Goal: Task Accomplishment & Management: Manage account settings

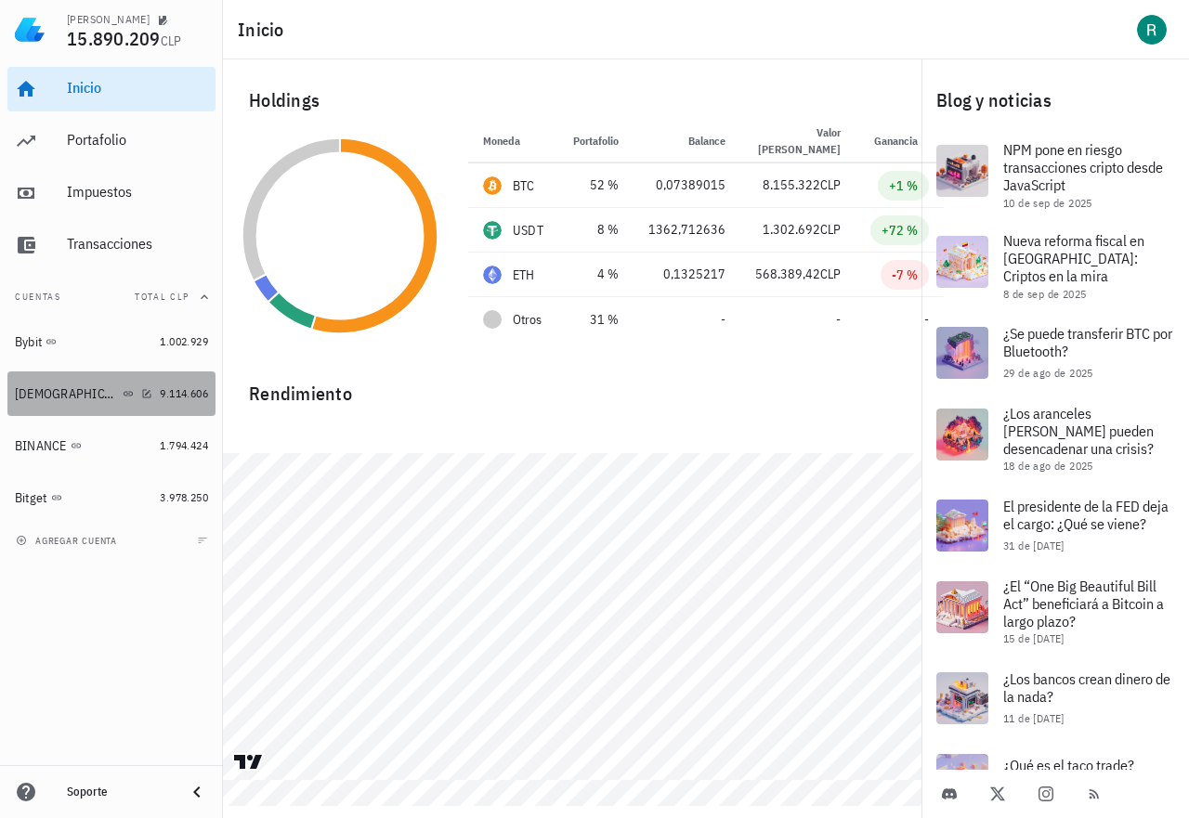
click at [118, 387] on div "[DEMOGRAPHIC_DATA]" at bounding box center [83, 394] width 137 height 18
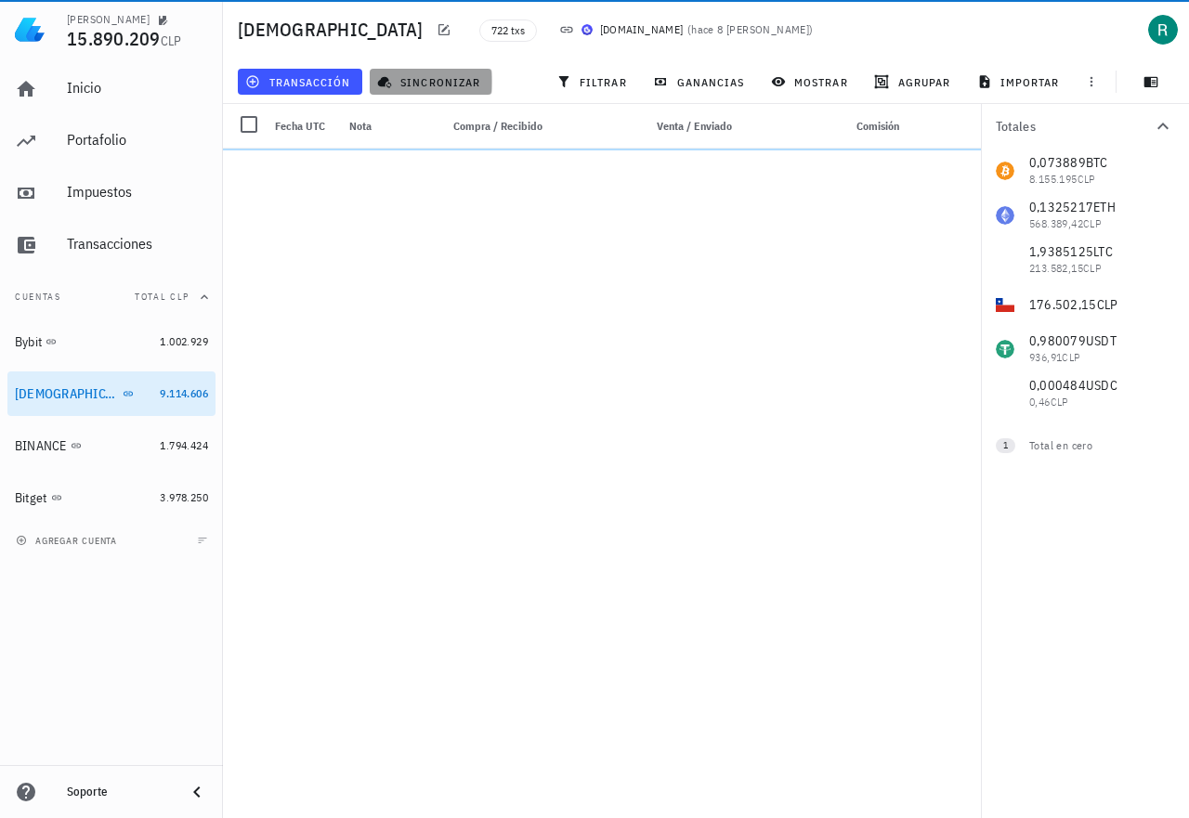
click at [436, 81] on span "sincronizar" at bounding box center [430, 81] width 99 height 15
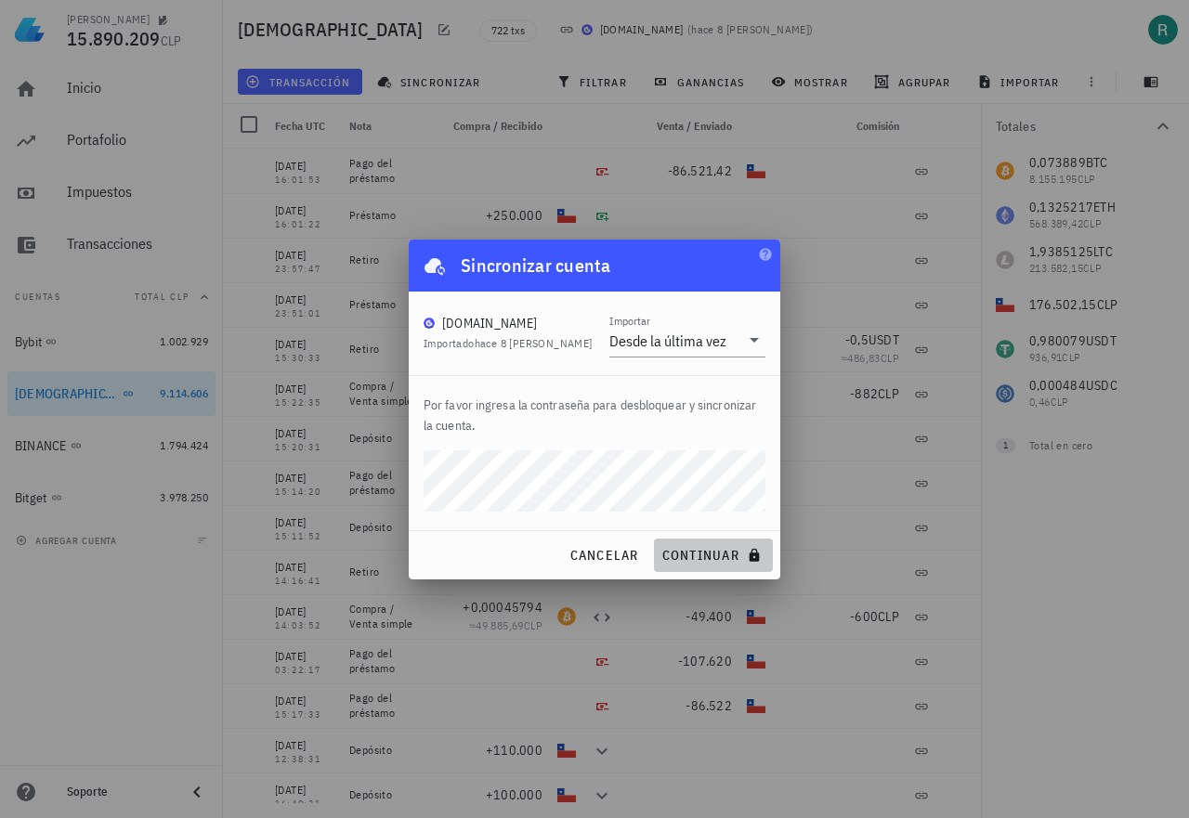
click at [701, 550] on span "continuar" at bounding box center [713, 555] width 104 height 17
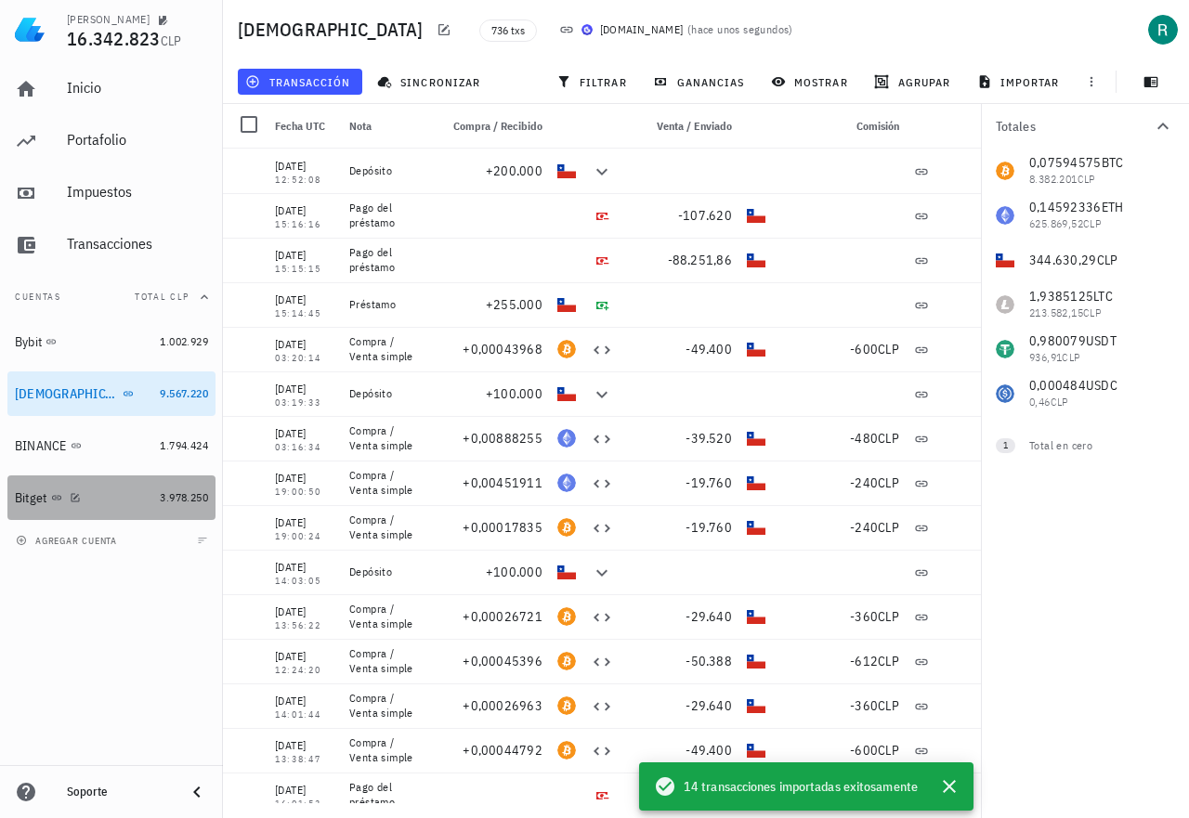
click at [133, 498] on div "Bitget" at bounding box center [83, 498] width 137 height 18
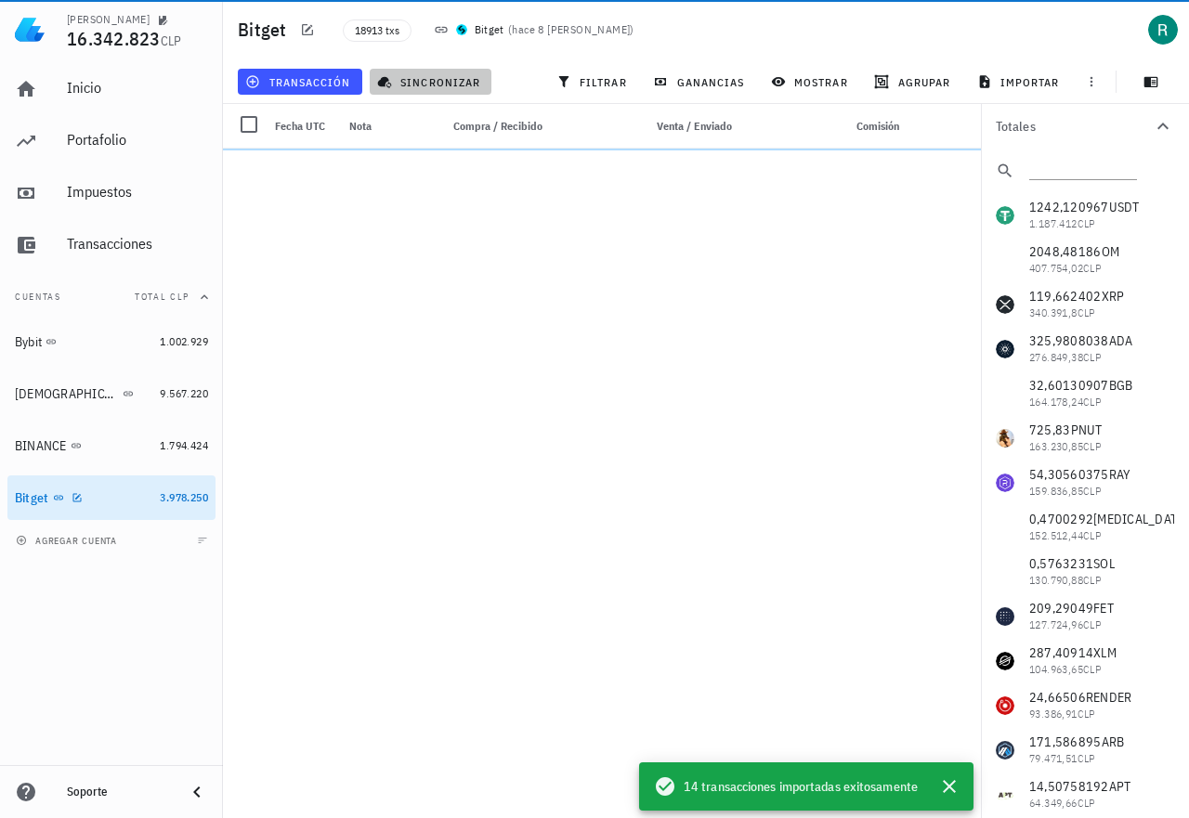
click at [436, 79] on span "sincronizar" at bounding box center [430, 81] width 99 height 15
click at [425, 82] on span "sincronizar" at bounding box center [430, 81] width 99 height 15
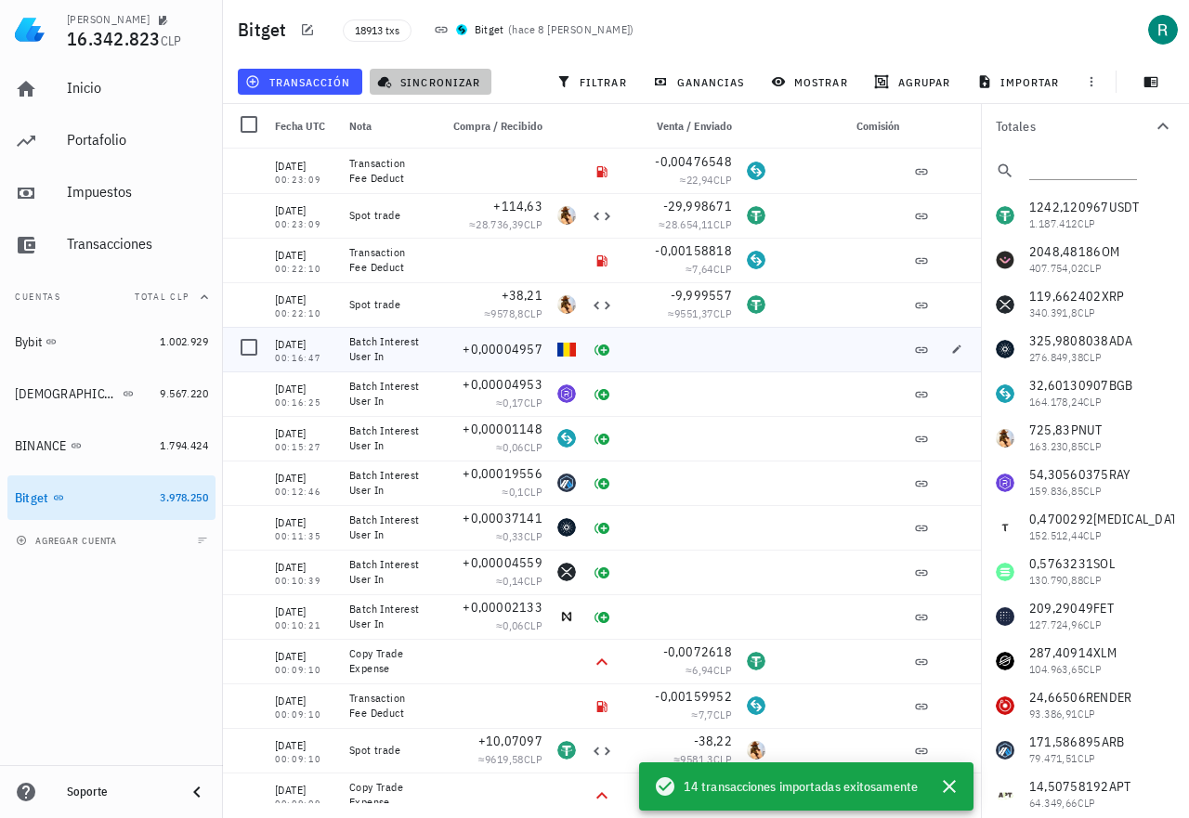
click at [439, 74] on span "sincronizar" at bounding box center [430, 81] width 99 height 15
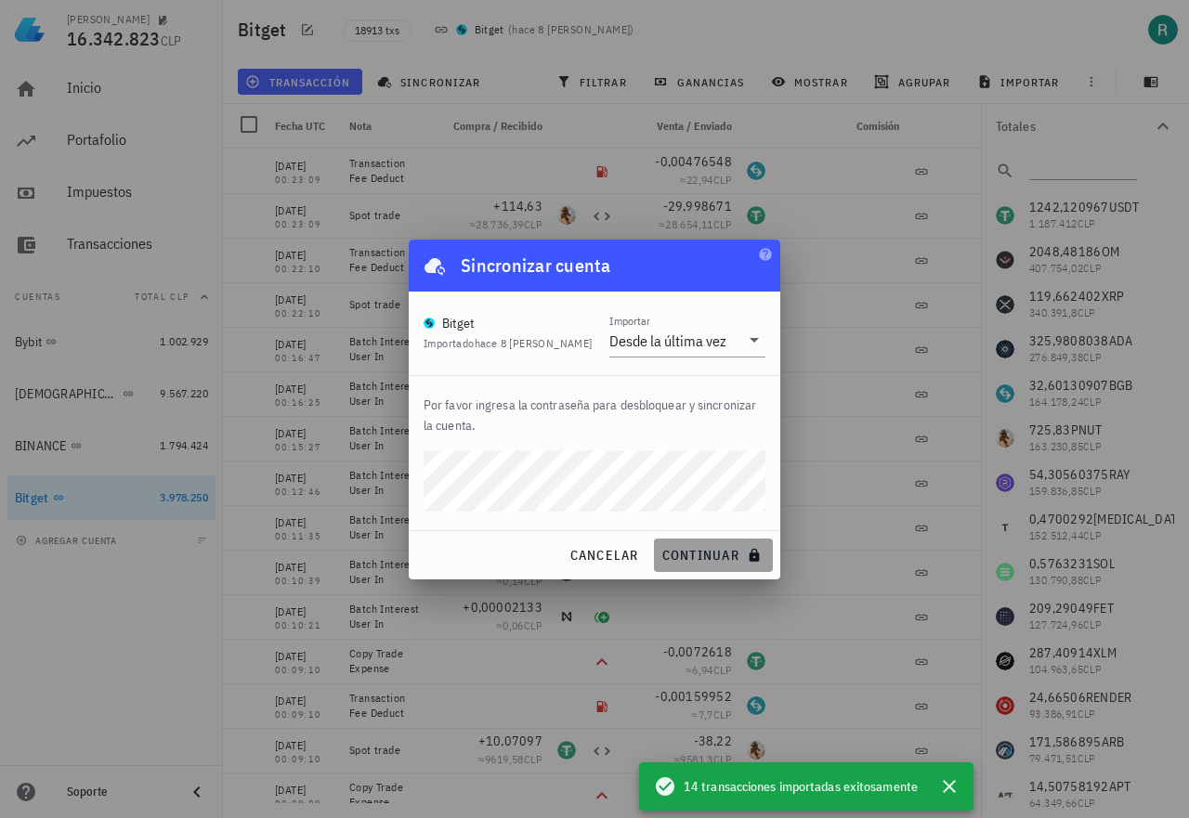
click at [705, 558] on span "continuar" at bounding box center [713, 555] width 104 height 17
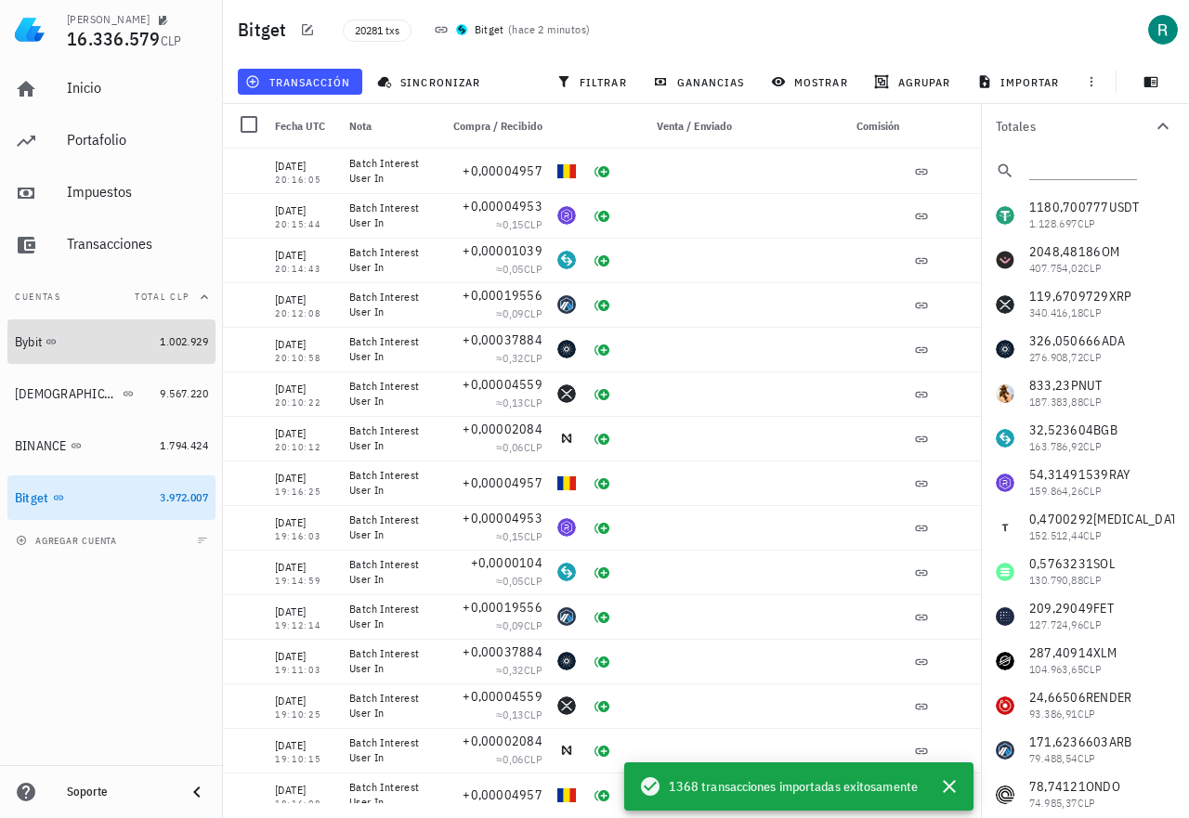
click at [150, 335] on div "Bybit" at bounding box center [83, 342] width 137 height 16
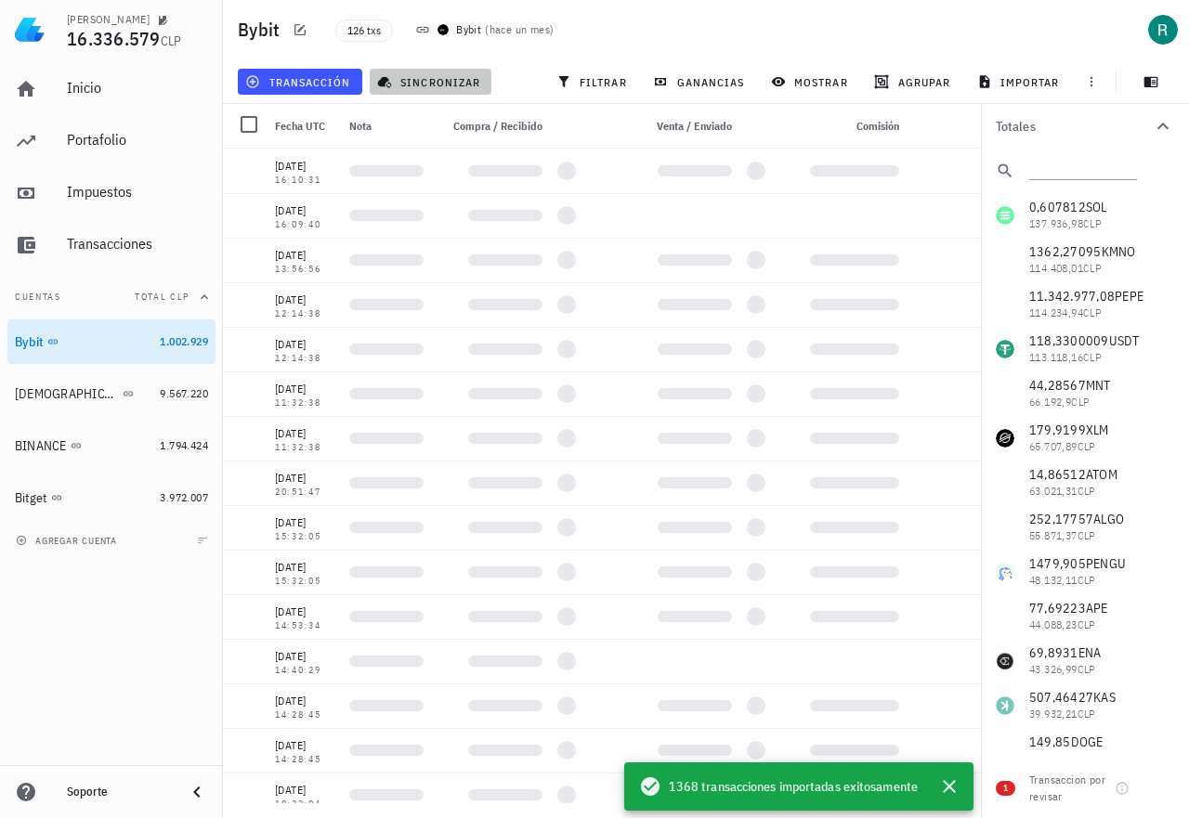
click at [442, 72] on button "sincronizar" at bounding box center [431, 82] width 123 height 26
click at [431, 86] on span "sincronizar" at bounding box center [430, 81] width 99 height 15
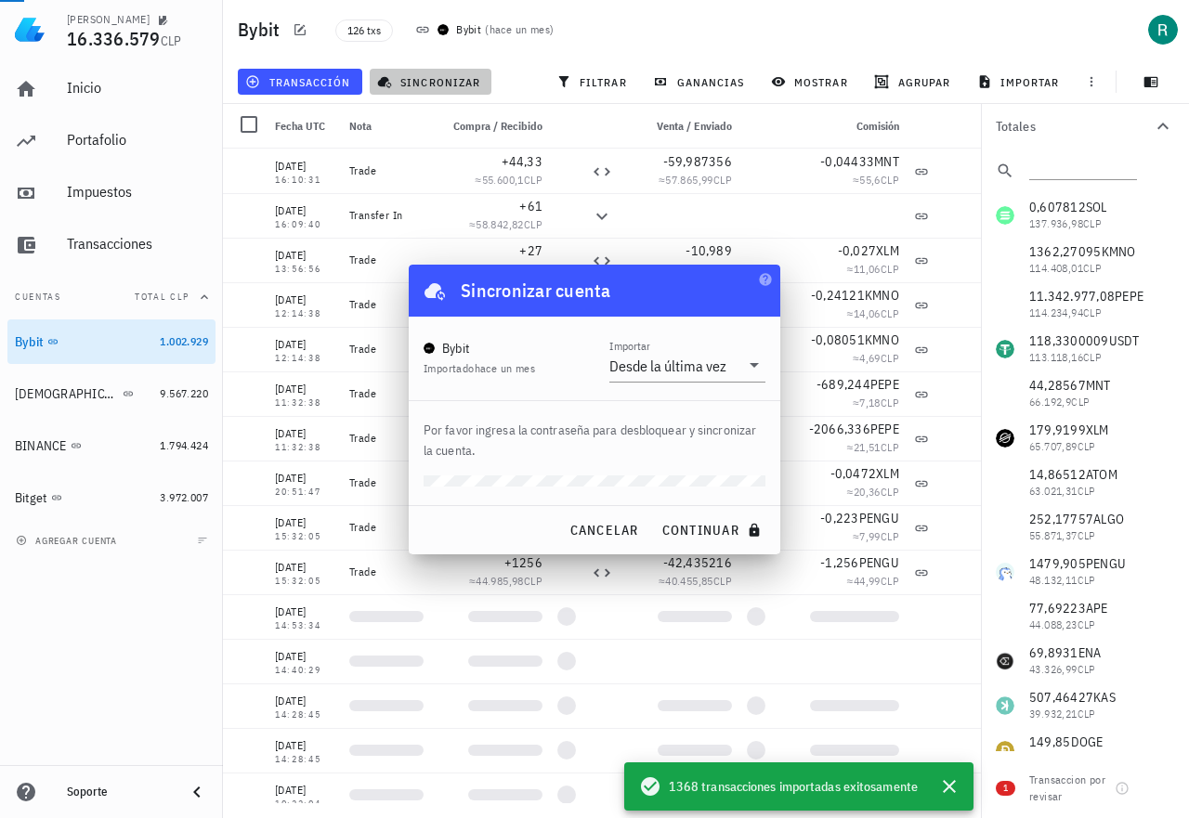
click at [426, 80] on span "sincronizar" at bounding box center [430, 81] width 99 height 15
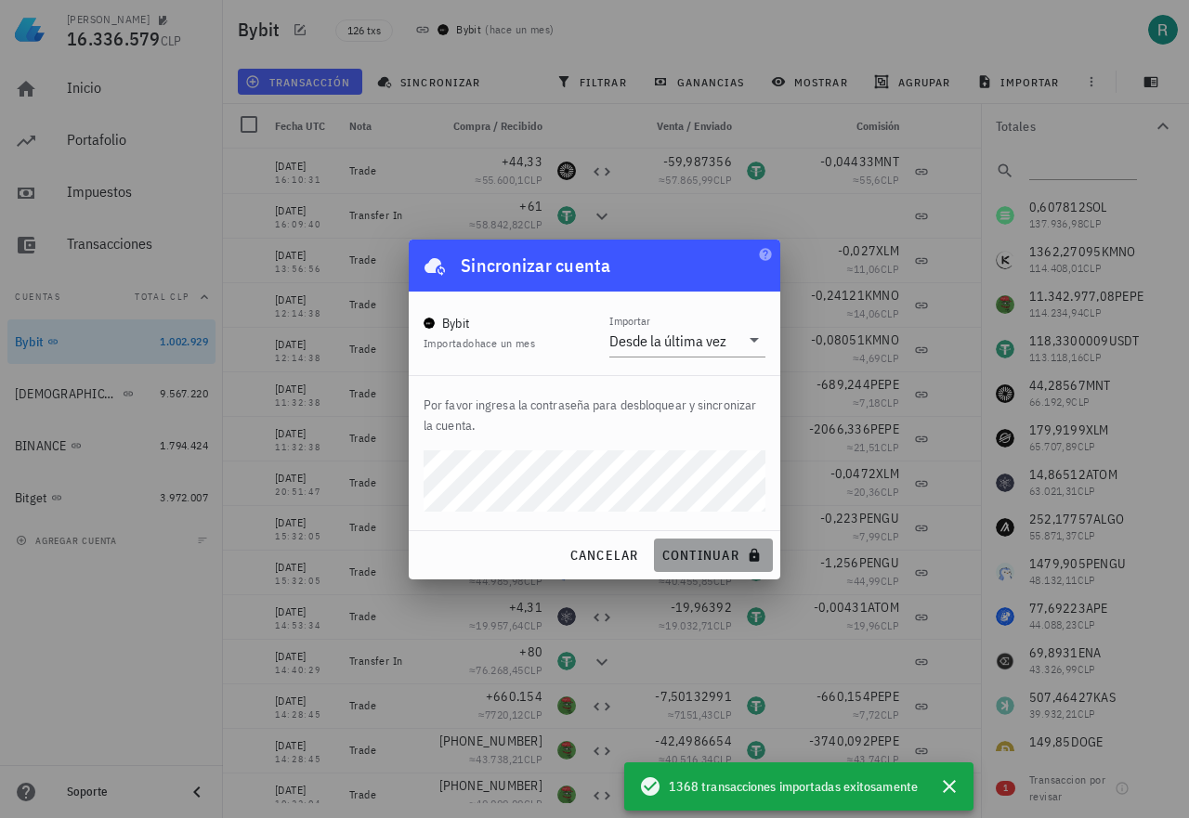
click at [680, 556] on span "continuar" at bounding box center [713, 555] width 104 height 17
